Goal: Find specific page/section: Find specific page/section

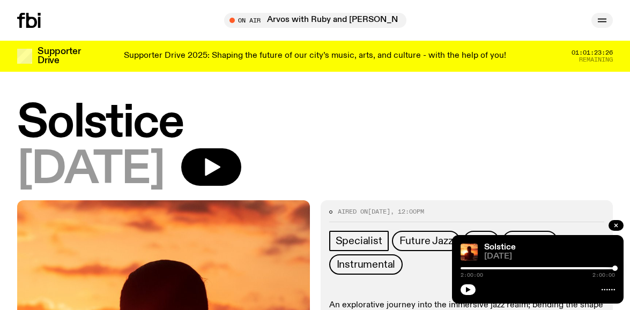
click at [598, 19] on icon "button" at bounding box center [601, 20] width 13 height 13
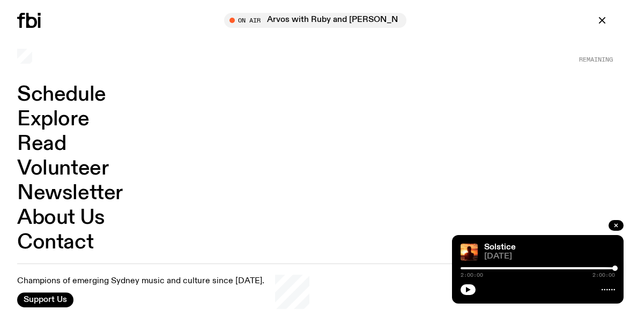
click at [92, 95] on link "Schedule" at bounding box center [61, 95] width 89 height 20
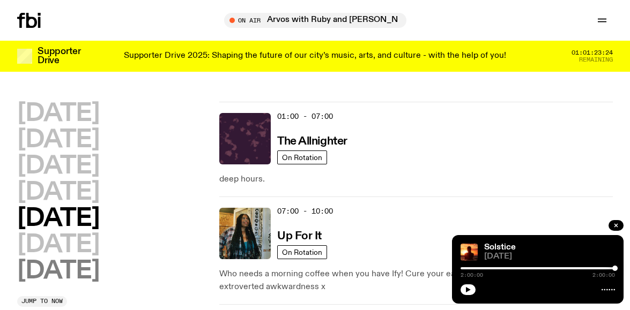
click at [56, 279] on h2 "[DATE]" at bounding box center [58, 271] width 82 height 24
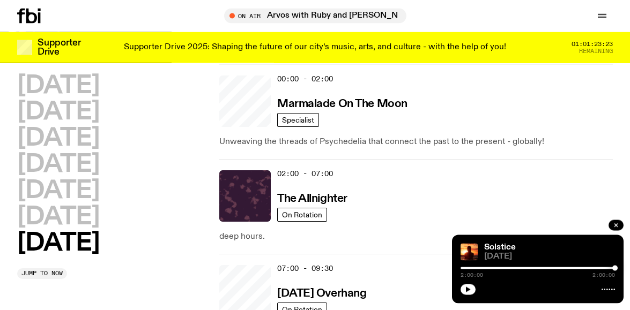
scroll to position [30, 0]
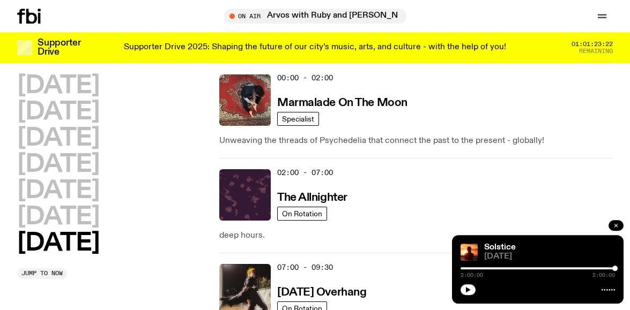
drag, startPoint x: 617, startPoint y: 223, endPoint x: 622, endPoint y: 208, distance: 16.1
click at [617, 224] on icon "button" at bounding box center [615, 225] width 6 height 6
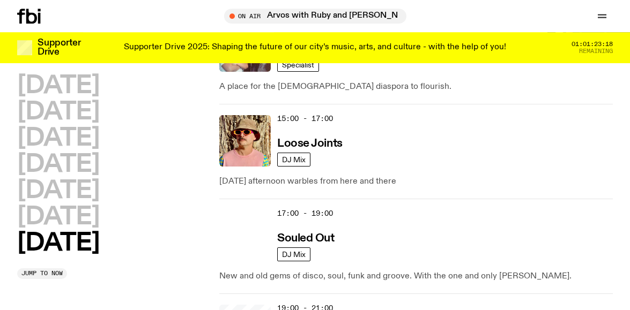
scroll to position [796, 0]
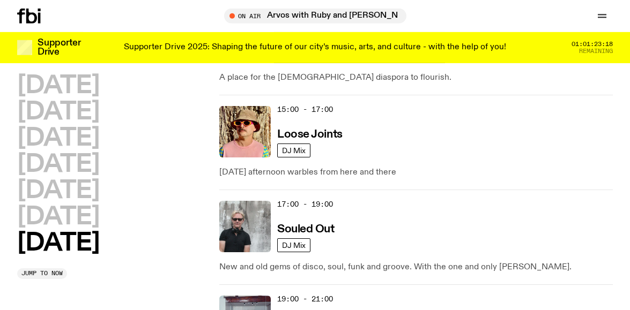
click at [339, 215] on div "17:00 - 19:00 Souled Out" at bounding box center [444, 226] width 335 height 51
click at [302, 224] on h3 "Souled Out" at bounding box center [305, 229] width 57 height 11
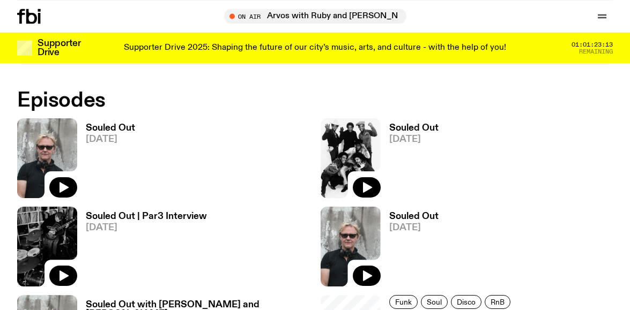
scroll to position [593, 0]
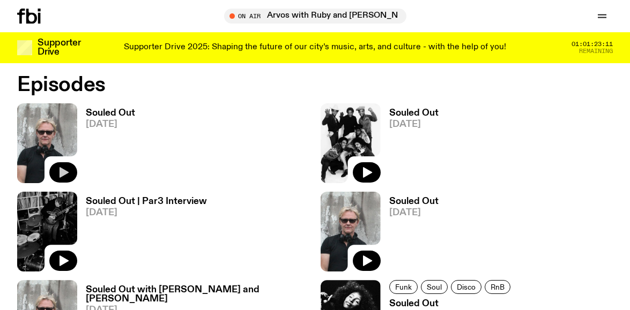
click at [63, 173] on icon "button" at bounding box center [63, 172] width 9 height 11
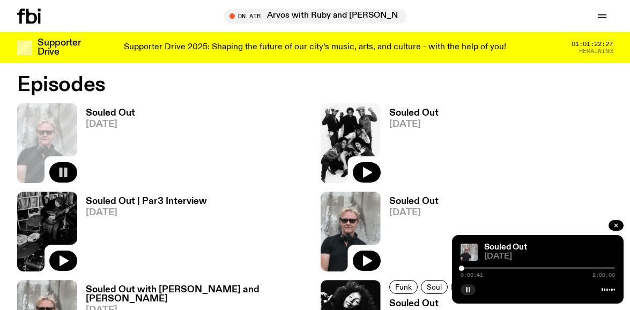
click at [469, 288] on rect "button" at bounding box center [469, 289] width 2 height 5
